Goal: Task Accomplishment & Management: Use online tool/utility

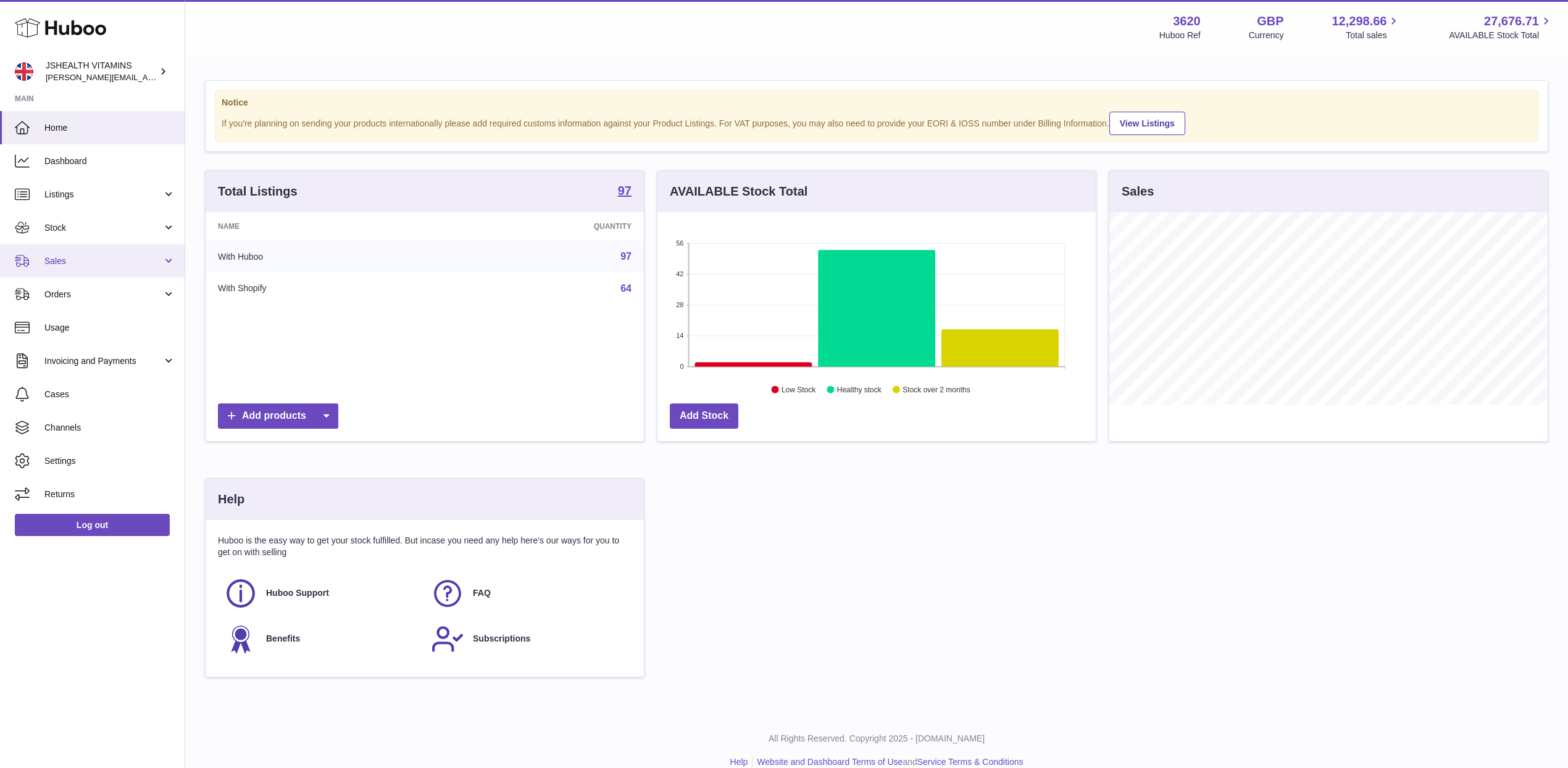
scroll to position [192, 438]
click at [104, 265] on span "Sales" at bounding box center [103, 261] width 118 height 12
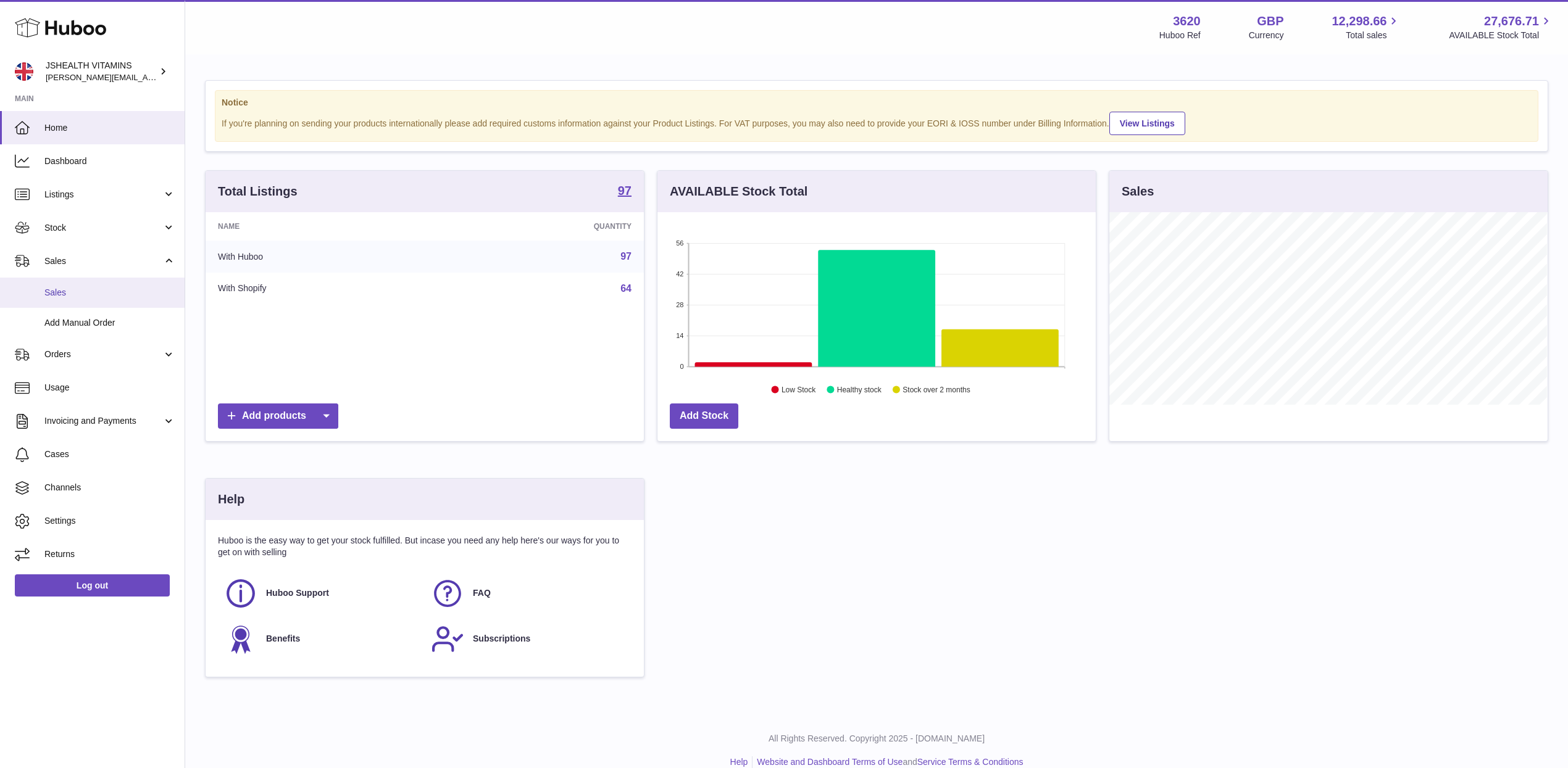
click at [107, 301] on link "Sales" at bounding box center [92, 293] width 185 height 30
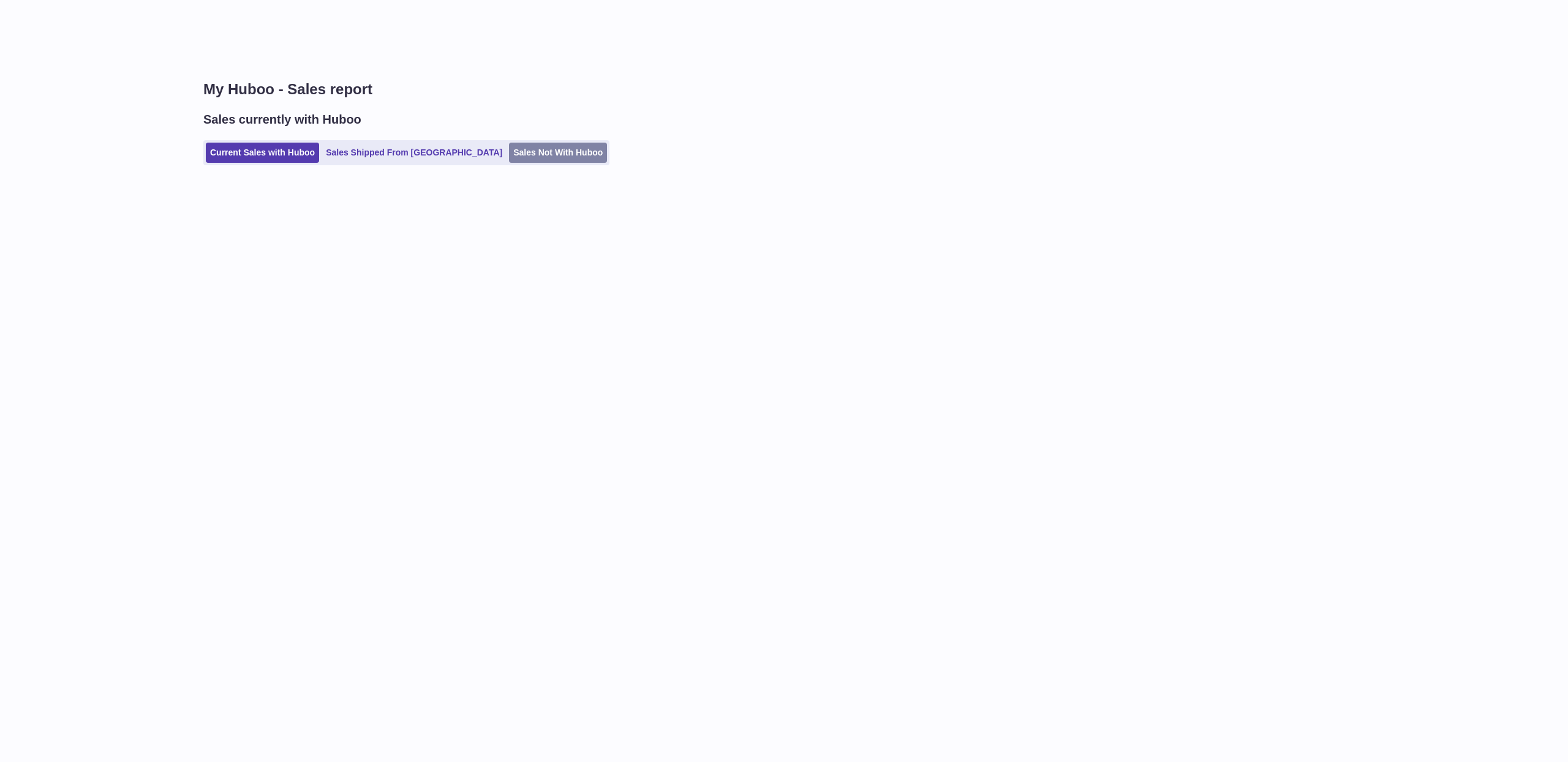
click at [519, 157] on link "Sales Not With Huboo" at bounding box center [558, 153] width 98 height 20
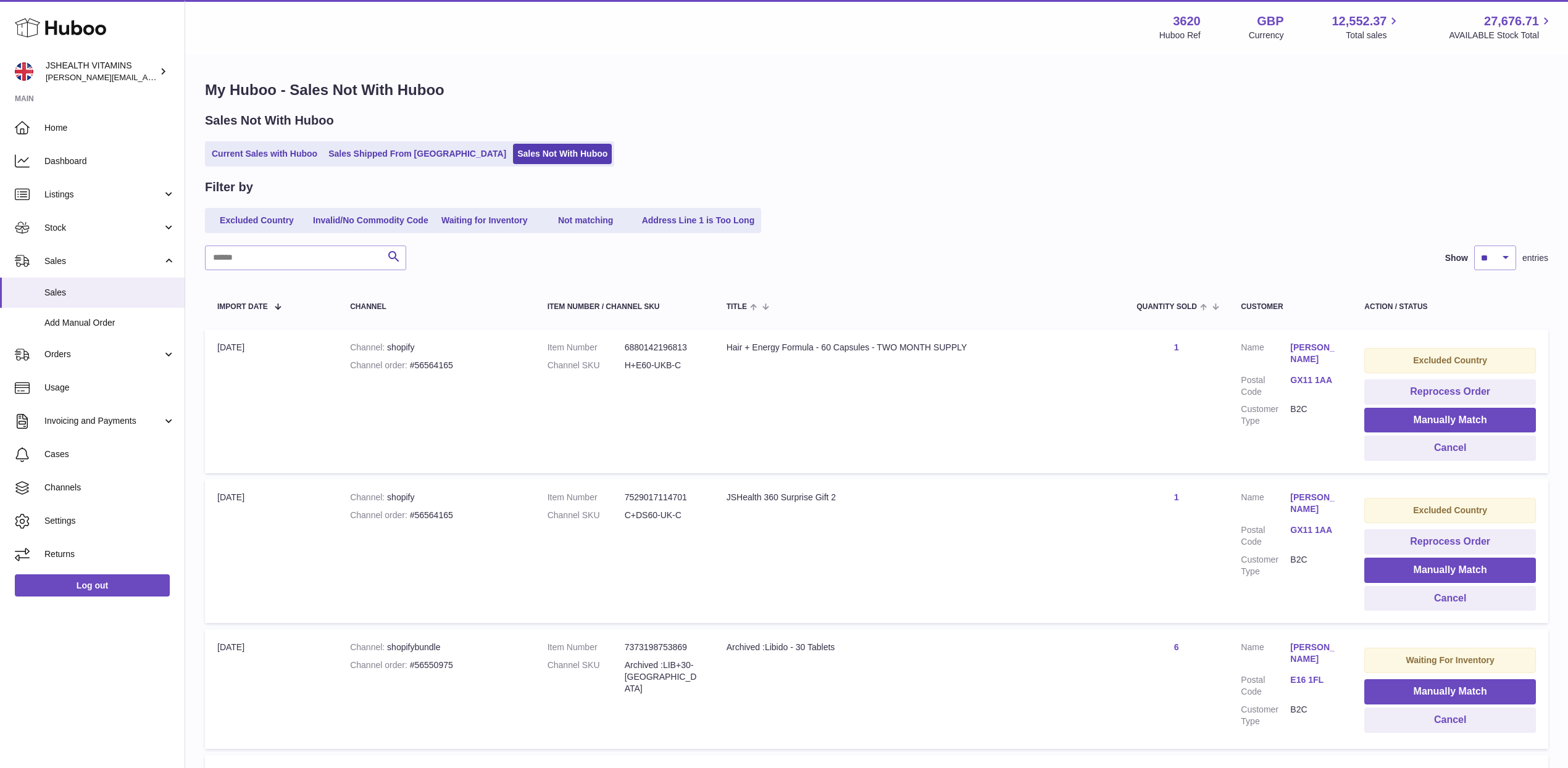
click at [830, 158] on div "Current Sales with Huboo Sales Shipped From [GEOGRAPHIC_DATA] Sales Not With Hu…" at bounding box center [876, 153] width 1343 height 25
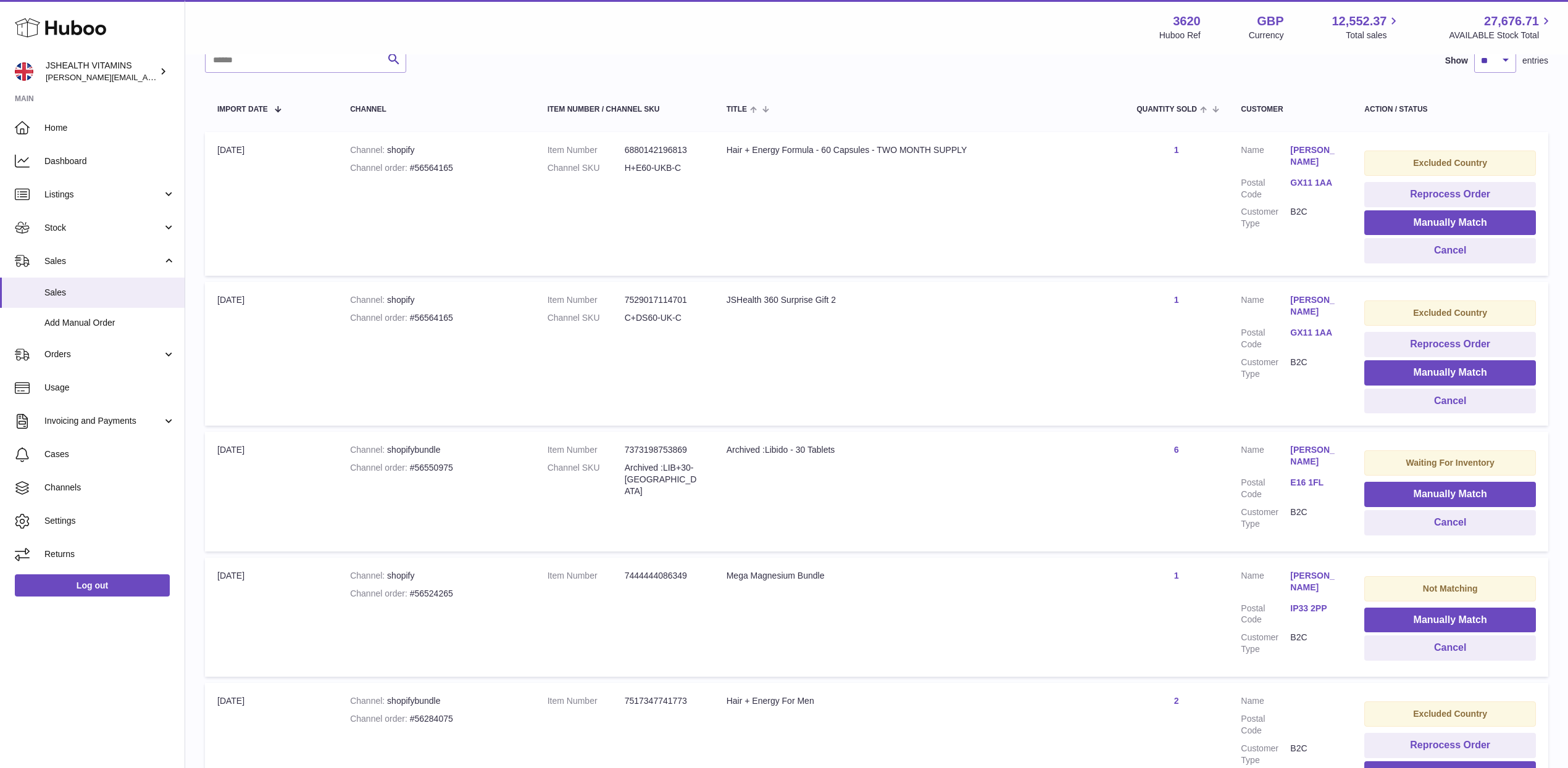
scroll to position [242, 0]
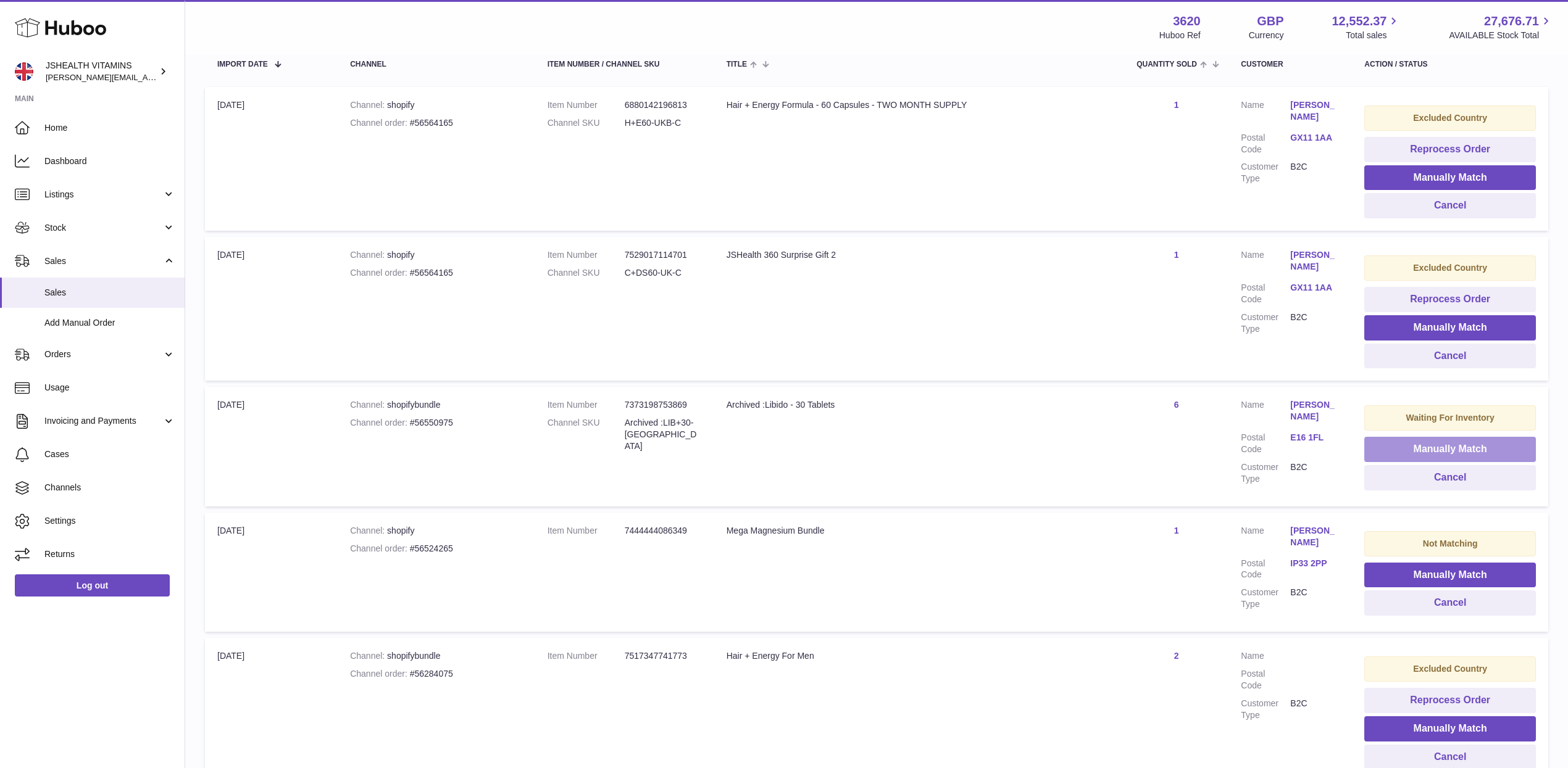
click at [1469, 448] on button "Manually Match" at bounding box center [1450, 449] width 172 height 25
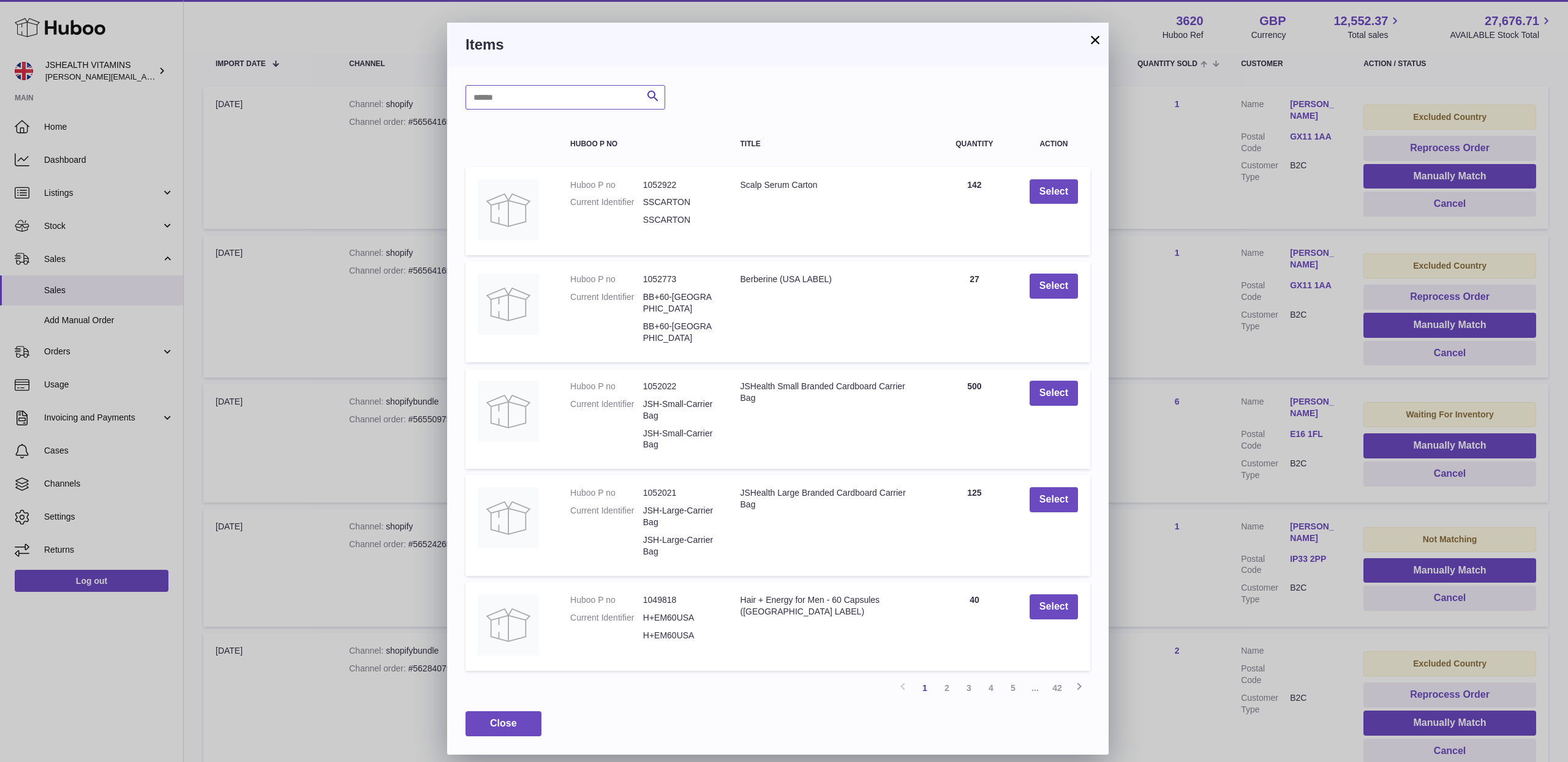
click at [560, 103] on input "text" at bounding box center [565, 97] width 200 height 24
type input "******"
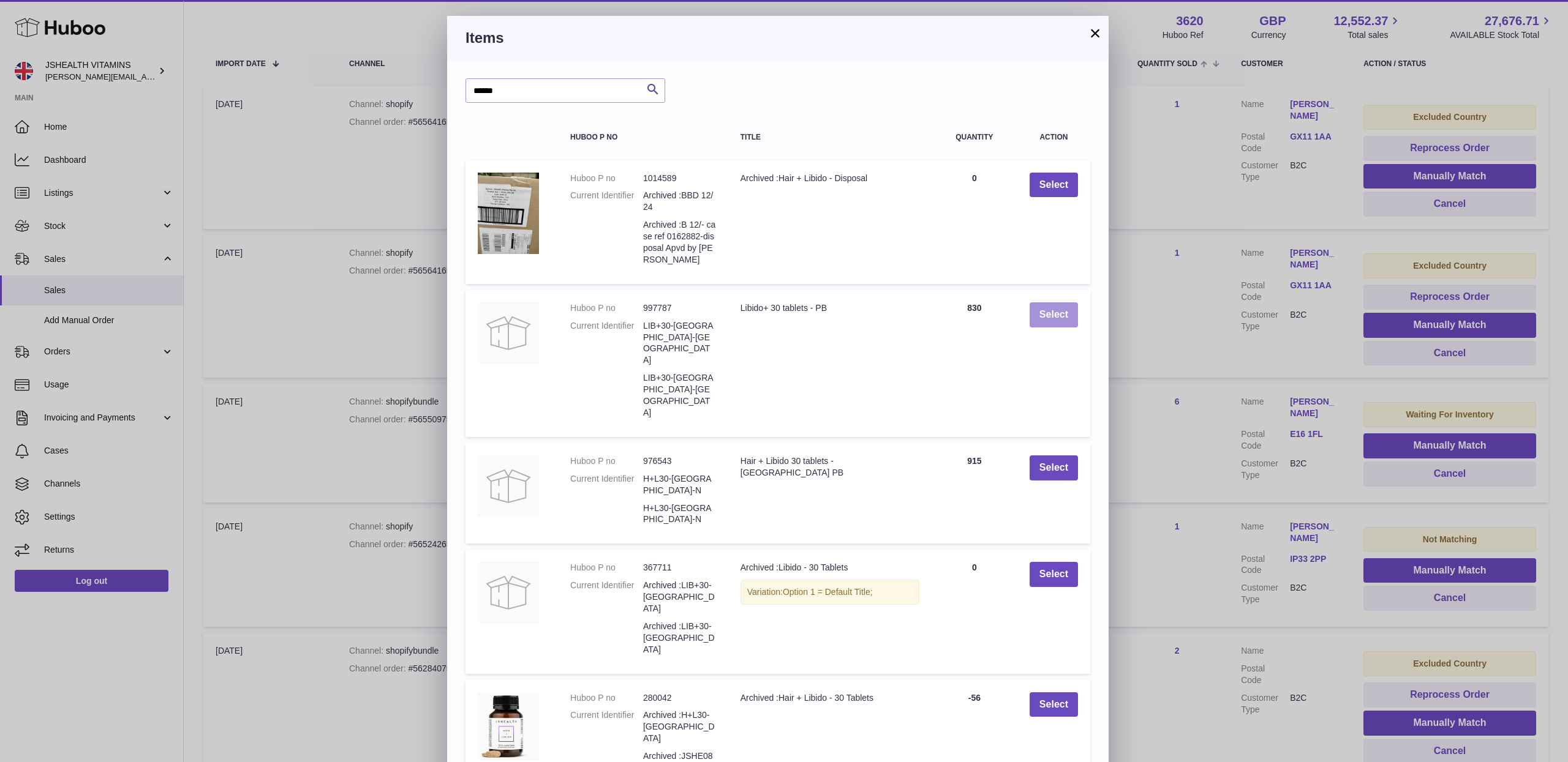
click at [1061, 323] on button "Select" at bounding box center [1053, 314] width 48 height 25
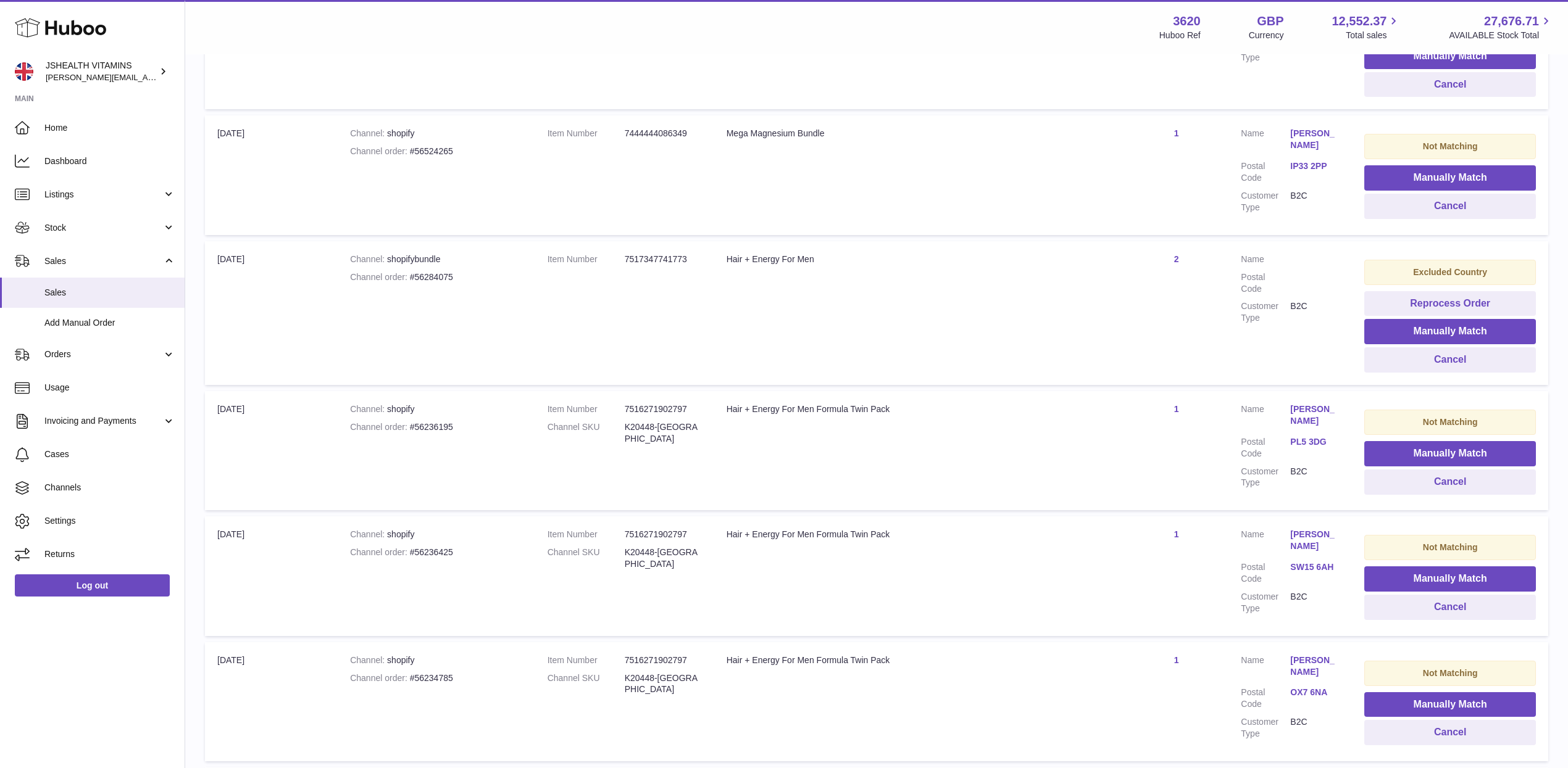
scroll to position [845, 0]
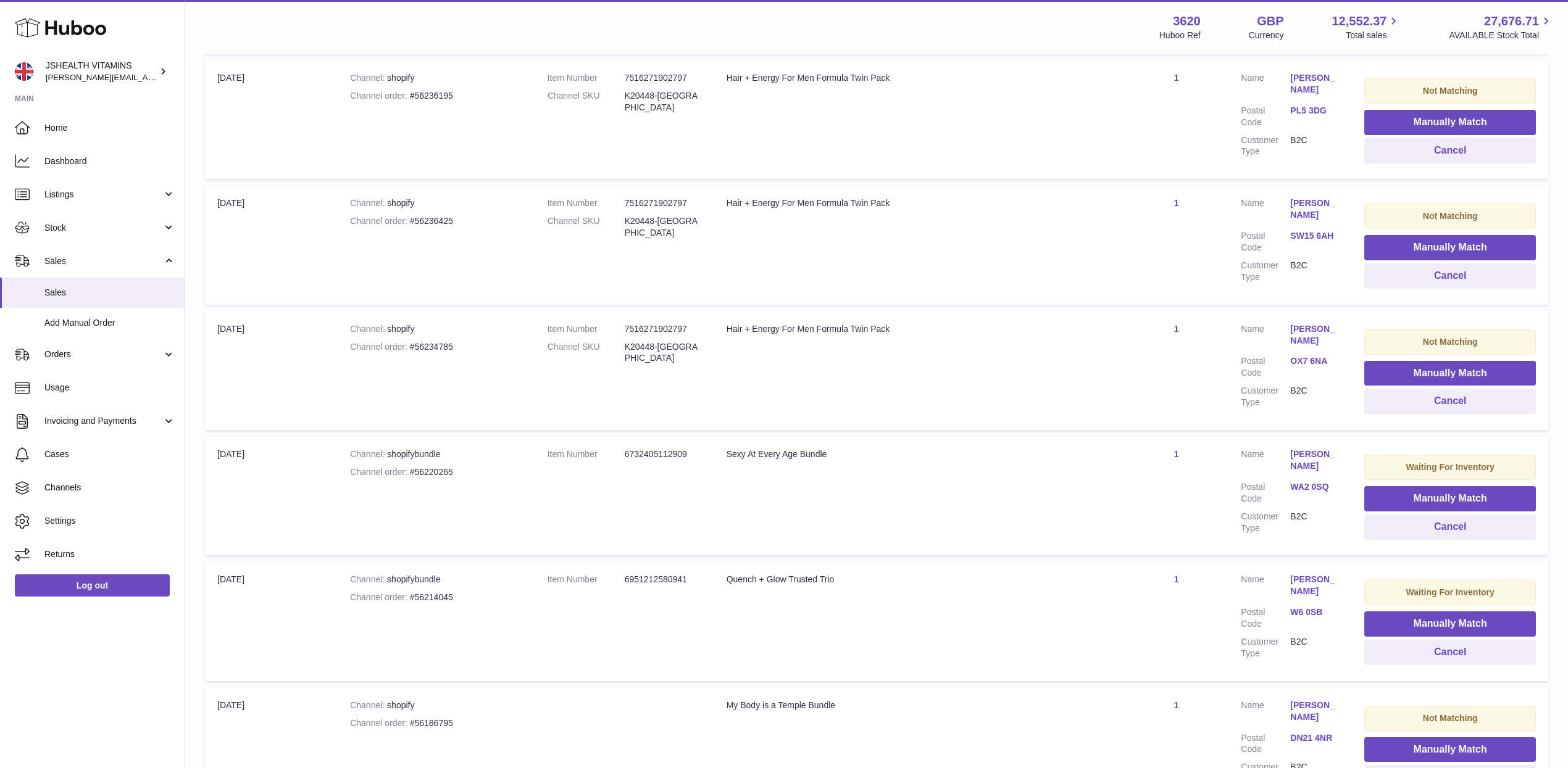
click at [92, 598] on div "Log out" at bounding box center [92, 593] width 185 height 44
click at [96, 591] on link "Log out" at bounding box center [92, 585] width 155 height 22
